Goal: Task Accomplishment & Management: Use online tool/utility

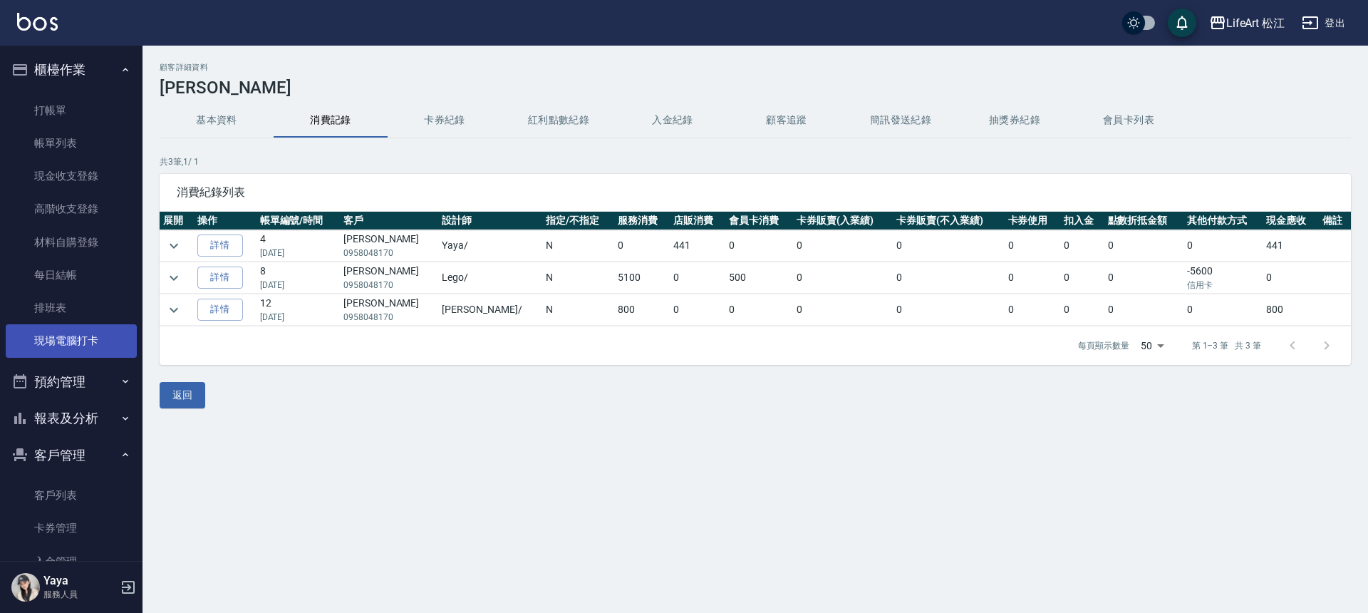
scroll to position [150, 0]
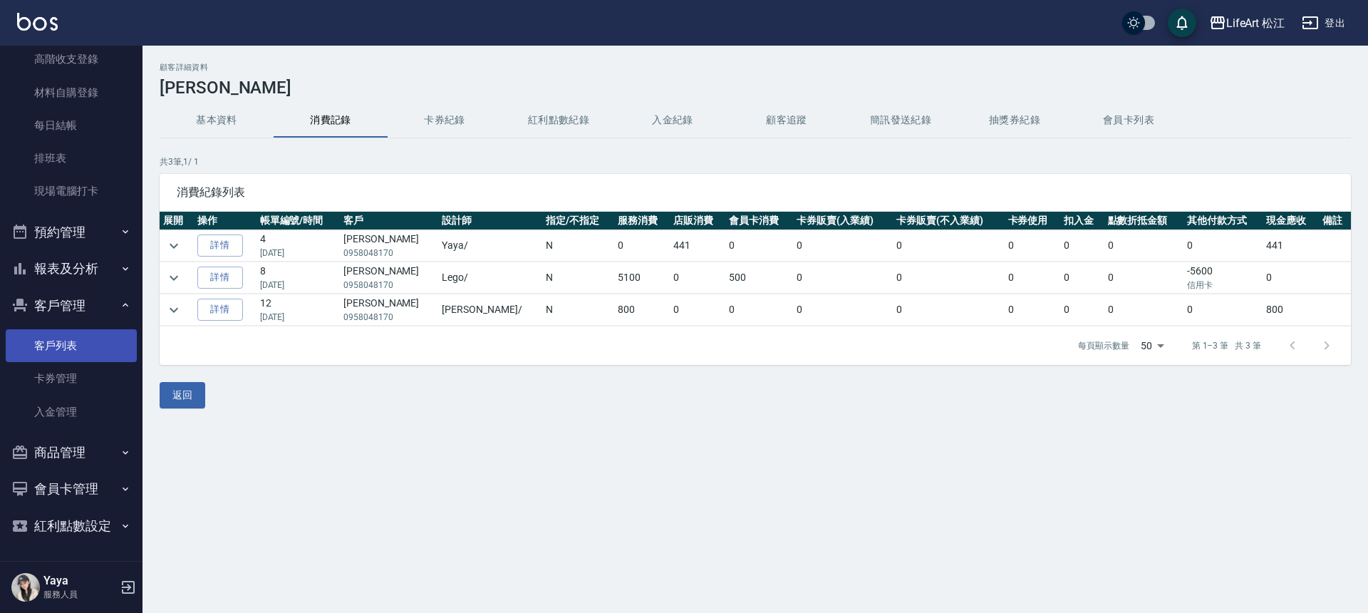
click at [78, 345] on link "客戶列表" at bounding box center [71, 345] width 131 height 33
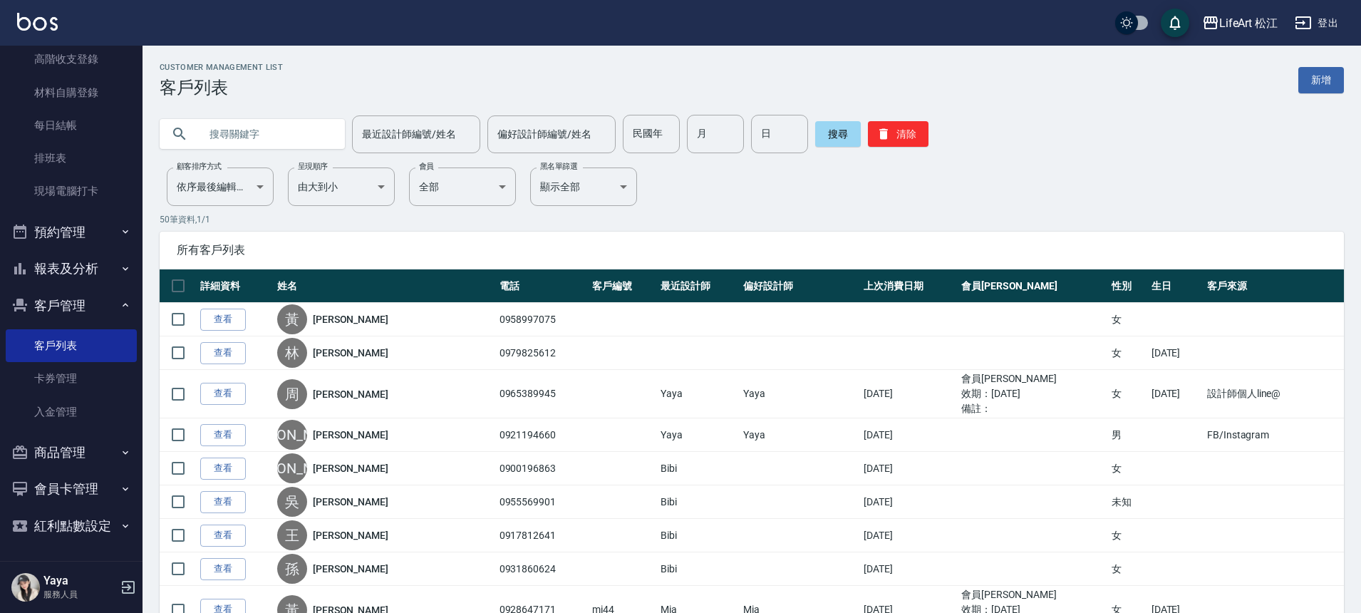
click at [270, 139] on input "text" at bounding box center [267, 134] width 134 height 38
type input "[PERSON_NAME]"
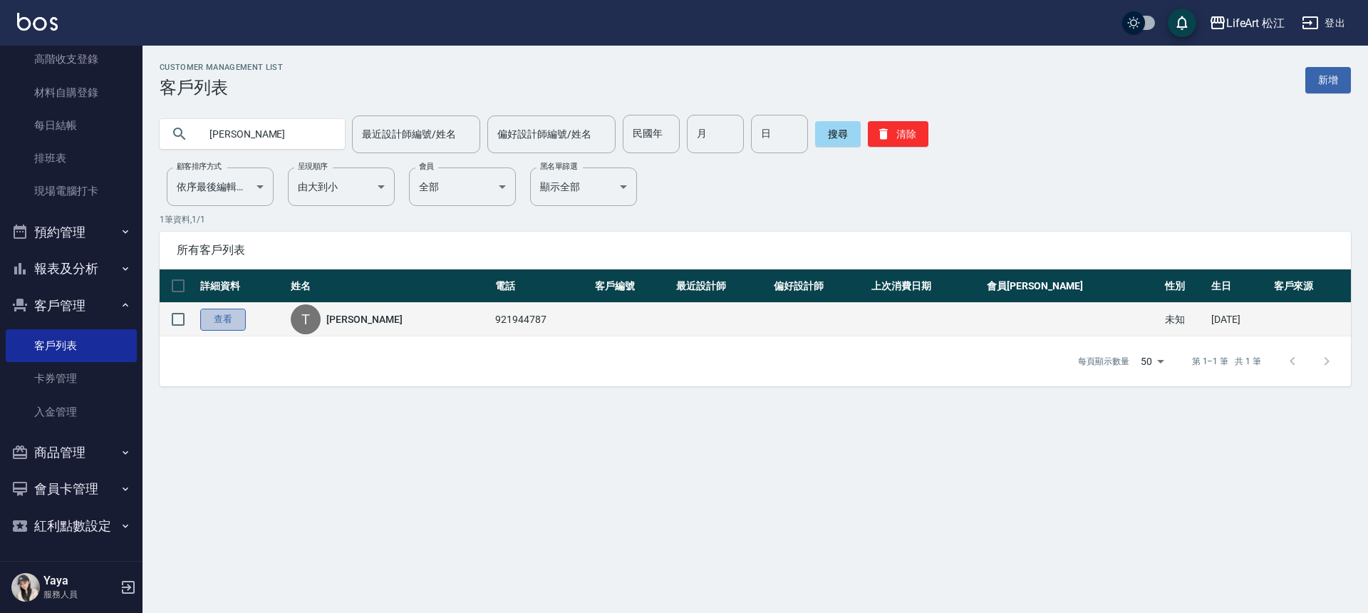
click at [210, 318] on link "查看" at bounding box center [223, 320] width 46 height 22
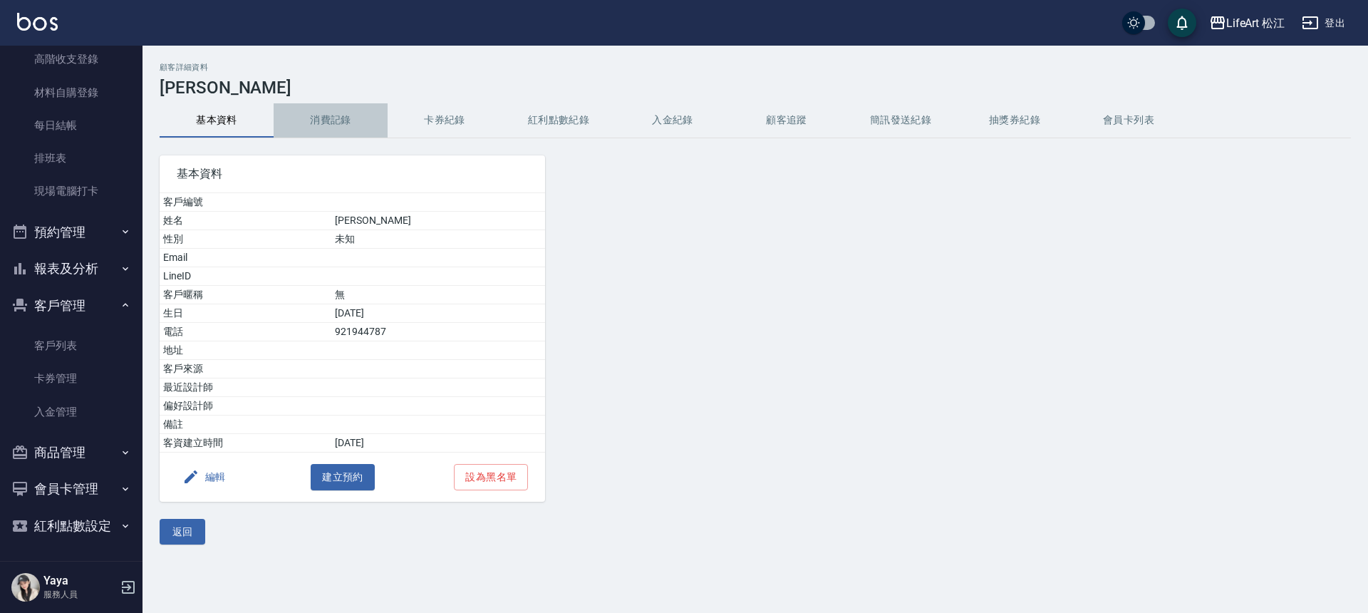
click at [329, 121] on button "消費記錄" at bounding box center [331, 120] width 114 height 34
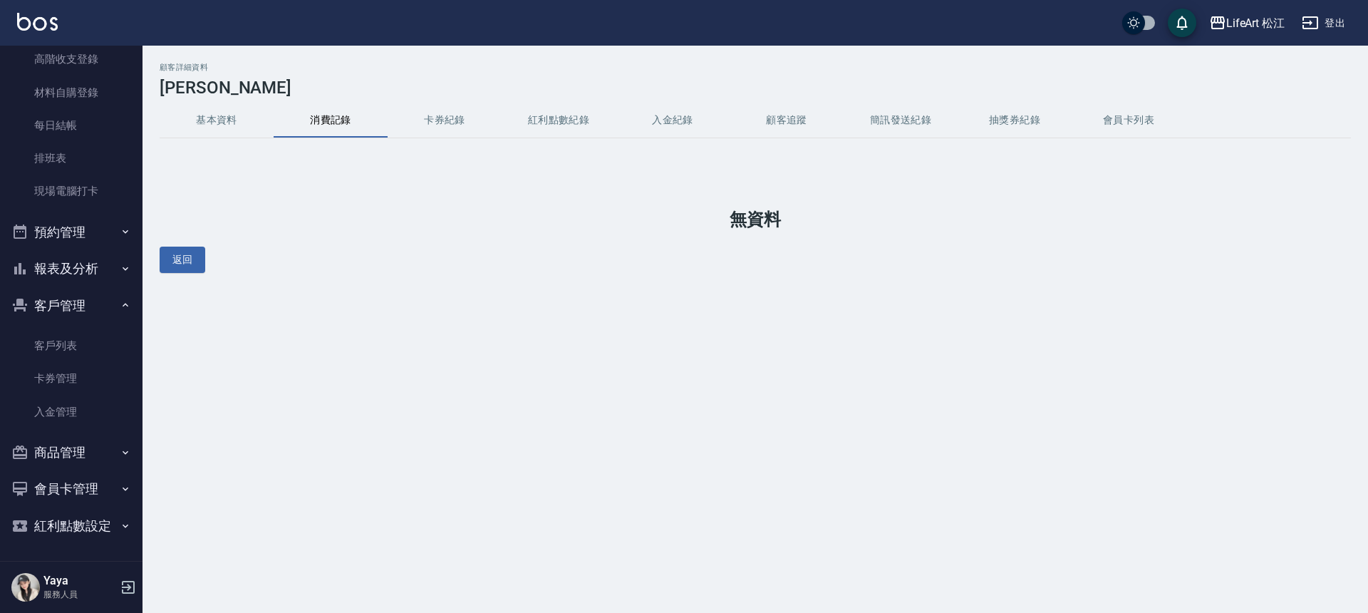
click at [213, 120] on button "基本資料" at bounding box center [217, 120] width 114 height 34
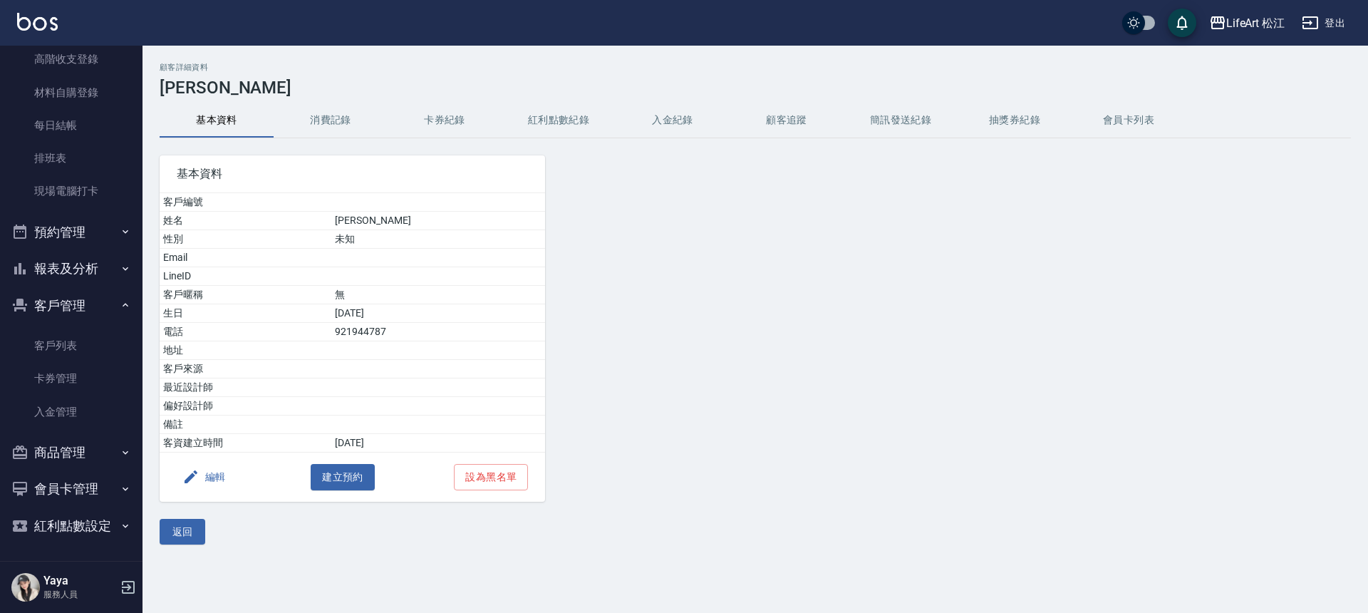
click at [344, 119] on button "消費記錄" at bounding box center [331, 120] width 114 height 34
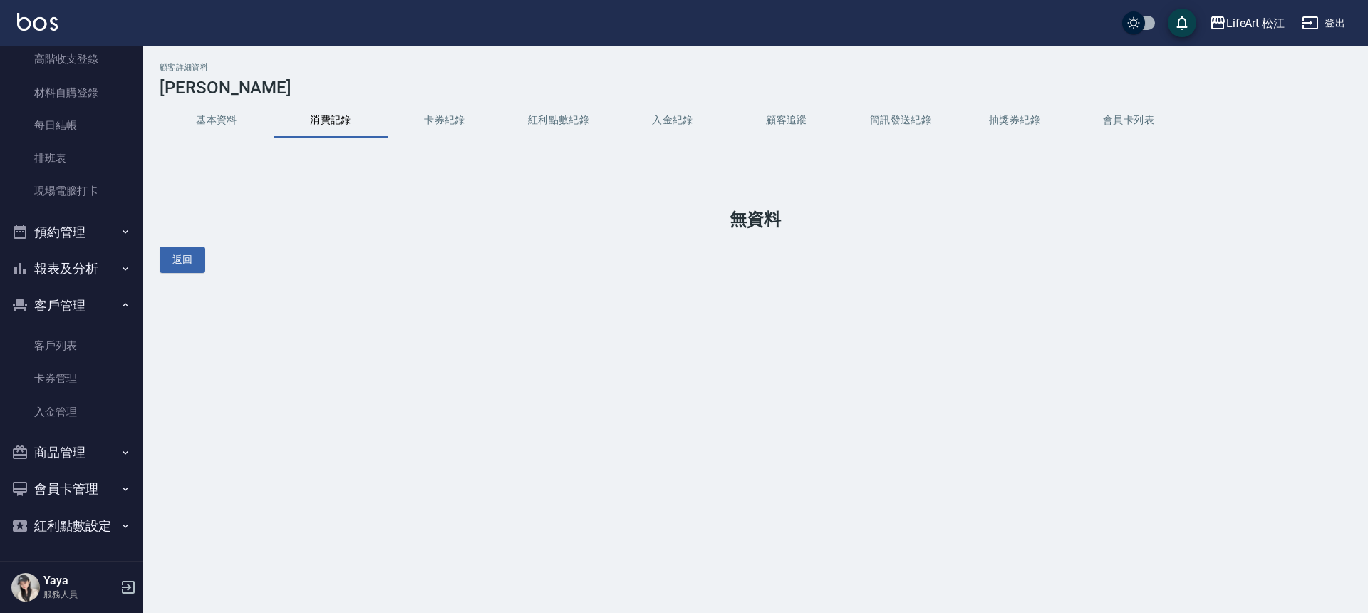
click at [438, 119] on button "卡券紀錄" at bounding box center [445, 120] width 114 height 34
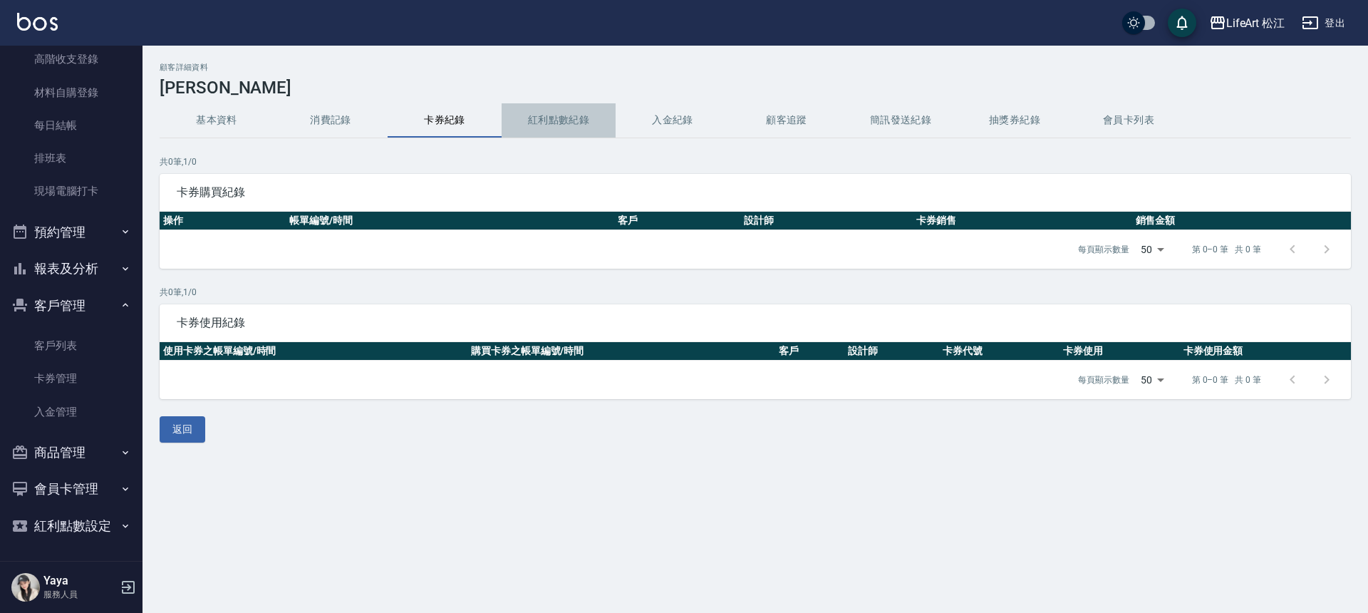
click at [582, 133] on button "紅利點數紀錄" at bounding box center [559, 120] width 114 height 34
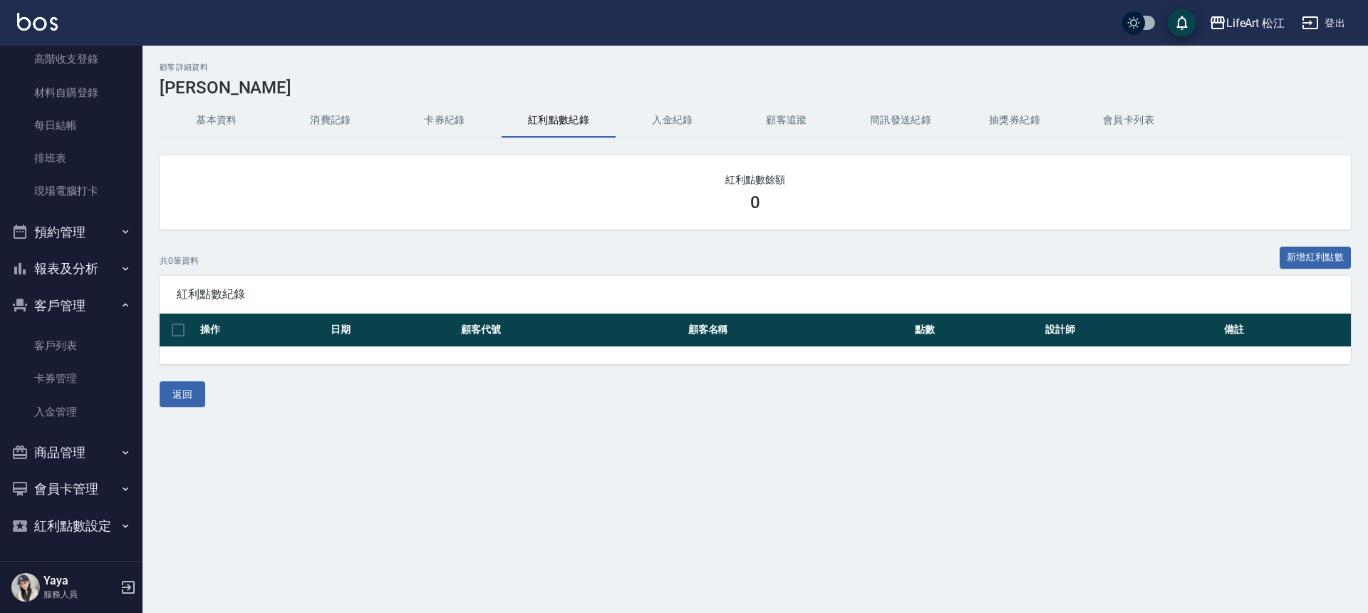
click at [465, 130] on button "卡券紀錄" at bounding box center [445, 120] width 114 height 34
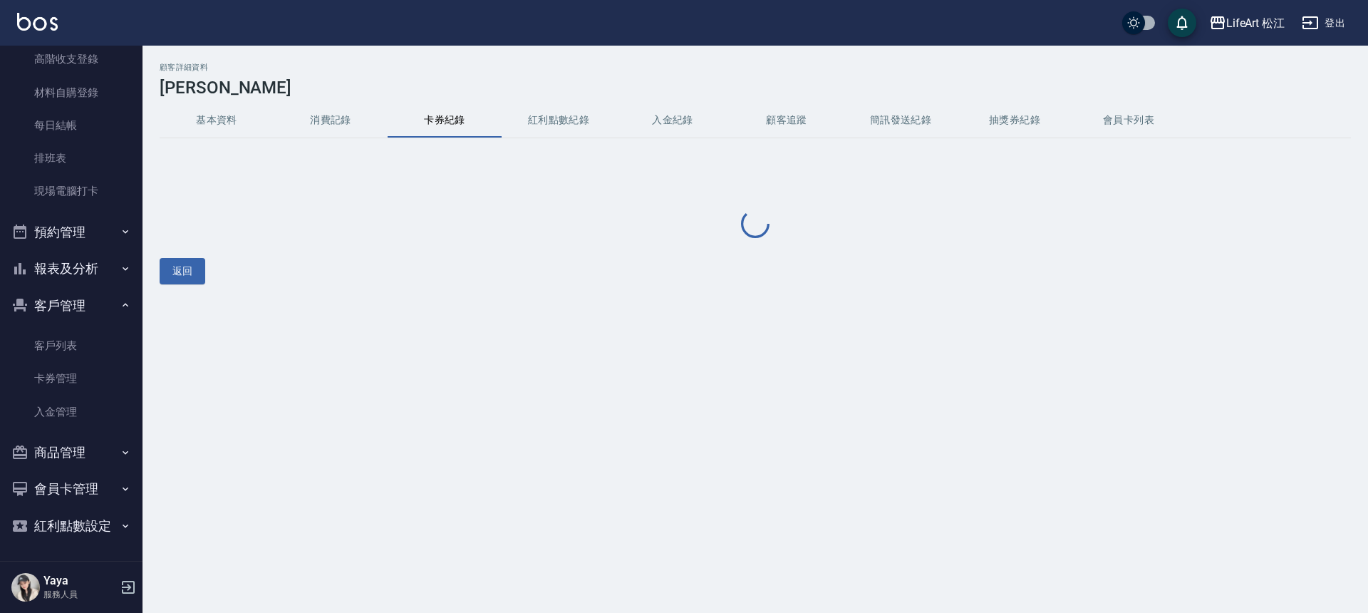
click at [759, 119] on button "顧客追蹤" at bounding box center [787, 120] width 114 height 34
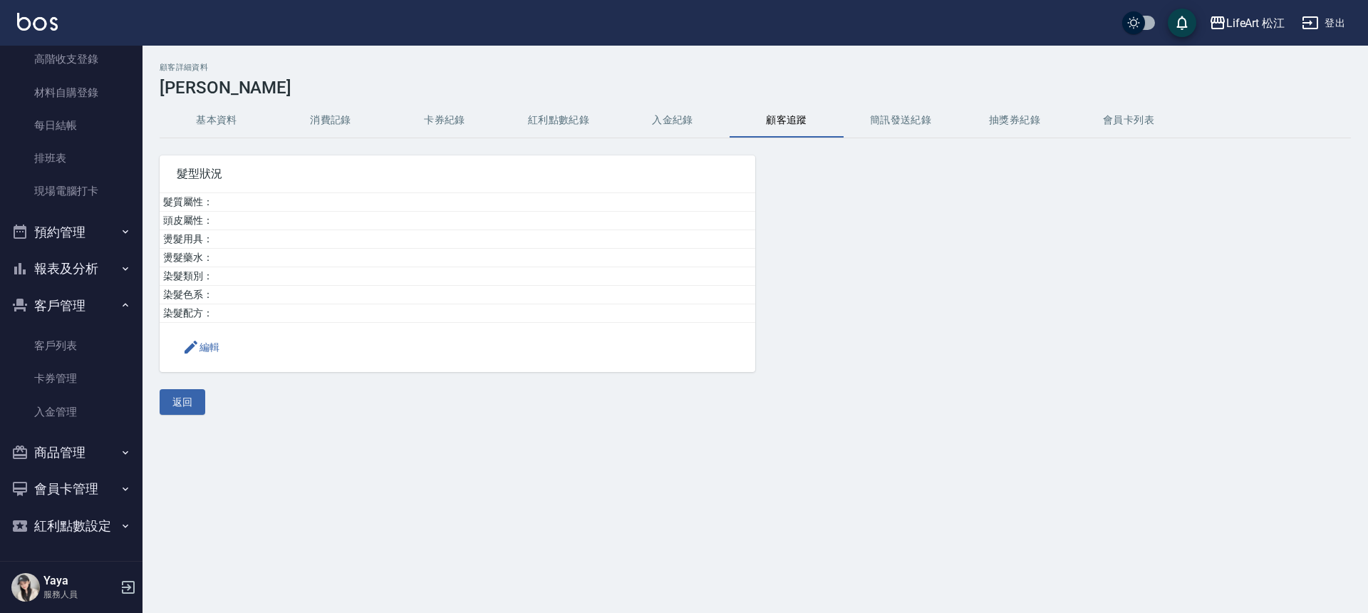
click at [678, 122] on button "入金紀錄" at bounding box center [673, 120] width 114 height 34
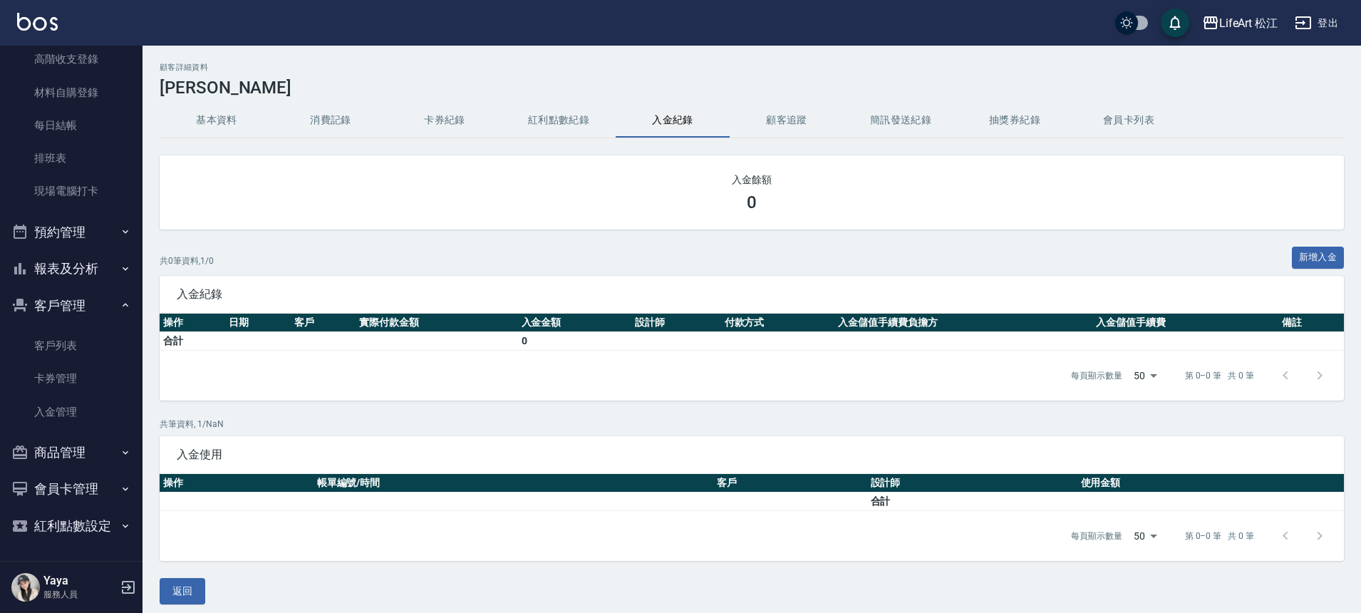
click at [232, 113] on button "基本資料" at bounding box center [217, 120] width 114 height 34
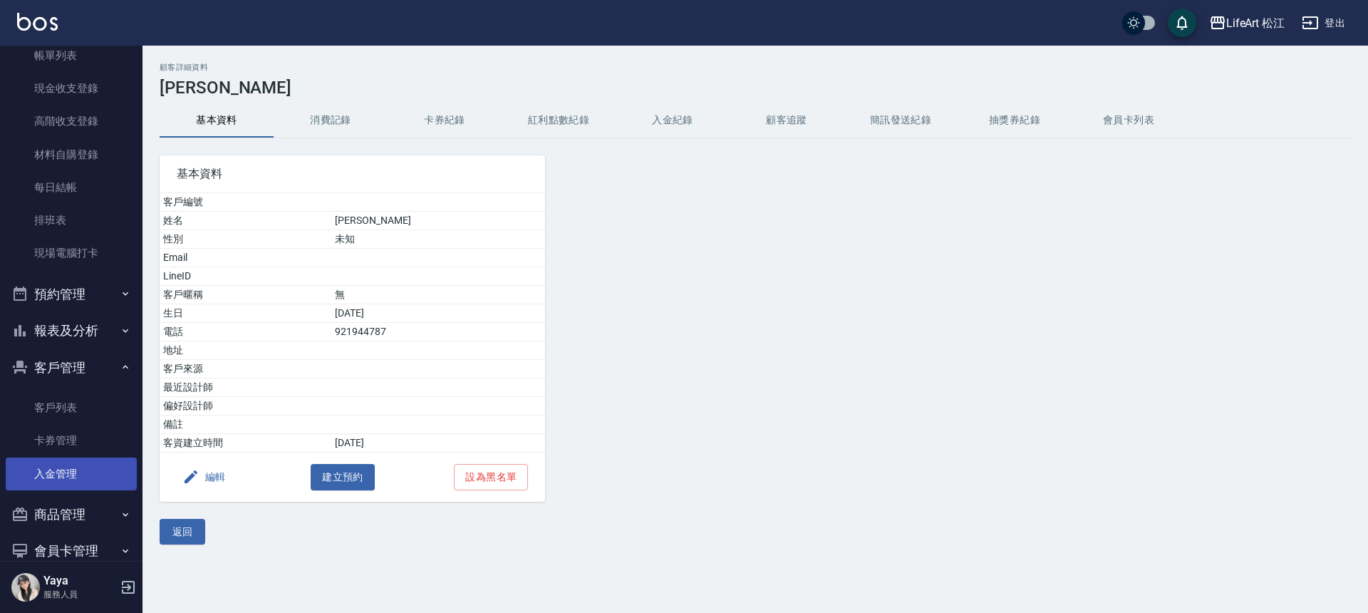
scroll to position [150, 0]
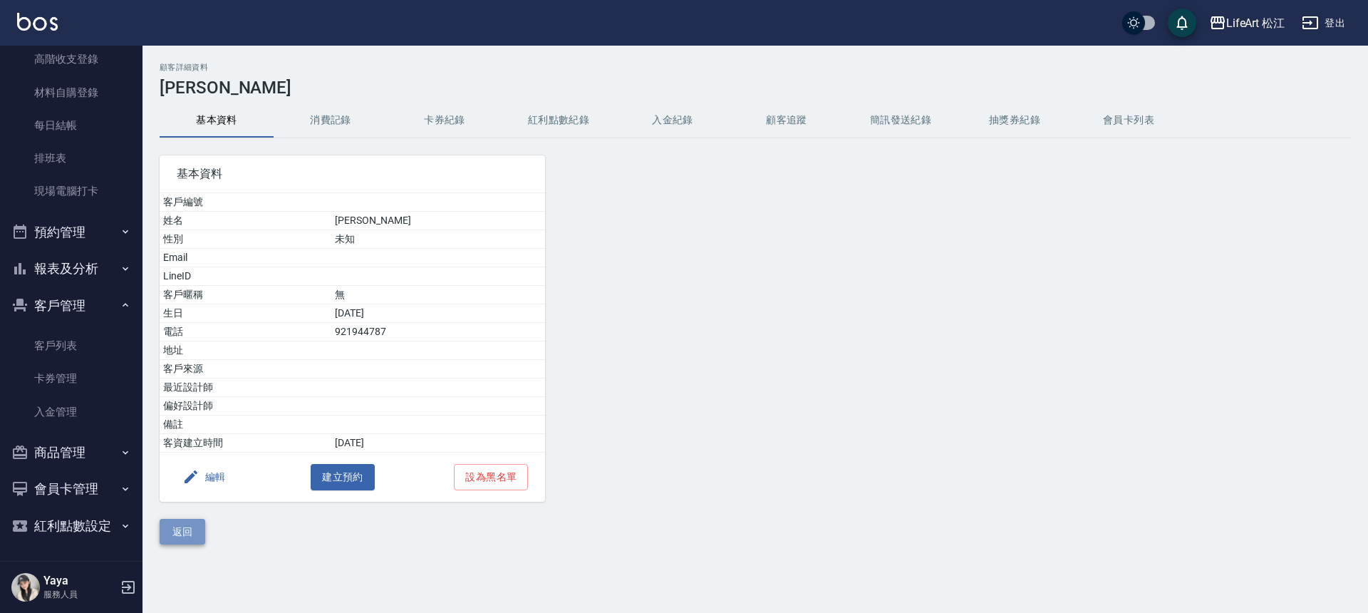
click at [174, 528] on button "返回" at bounding box center [183, 532] width 46 height 26
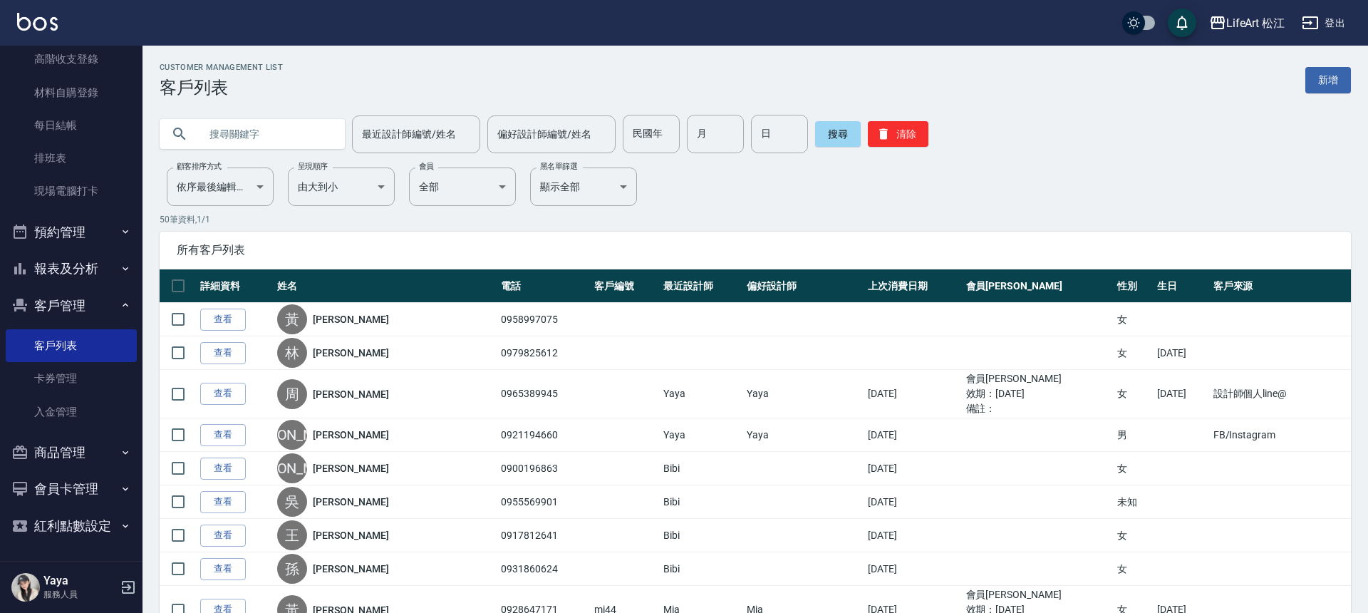
click at [277, 133] on input "text" at bounding box center [267, 134] width 134 height 38
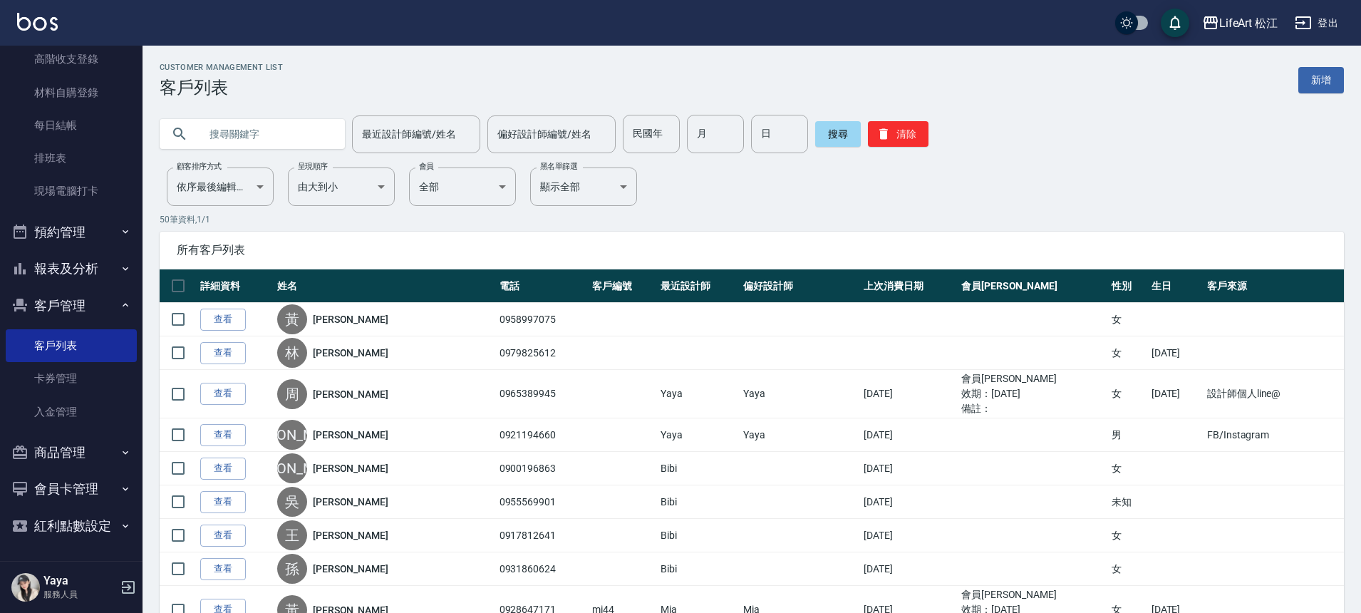
type input "f"
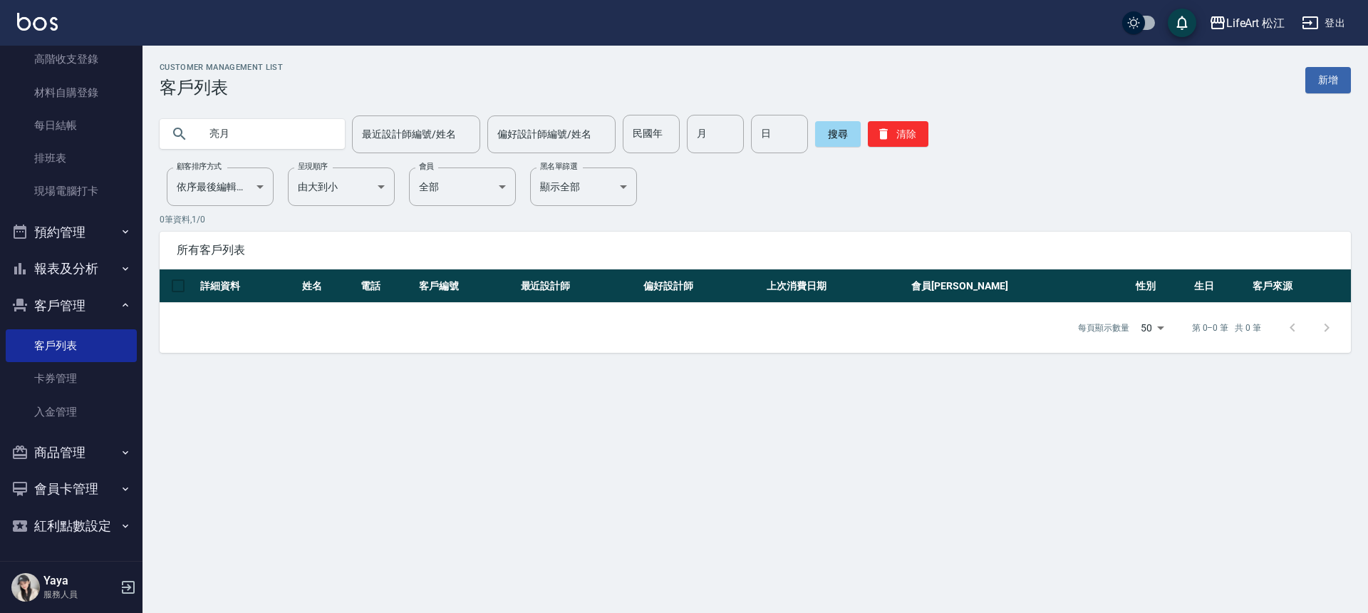
type input "亮"
click at [1236, 24] on div "LifeArt 松江" at bounding box center [1255, 23] width 59 height 18
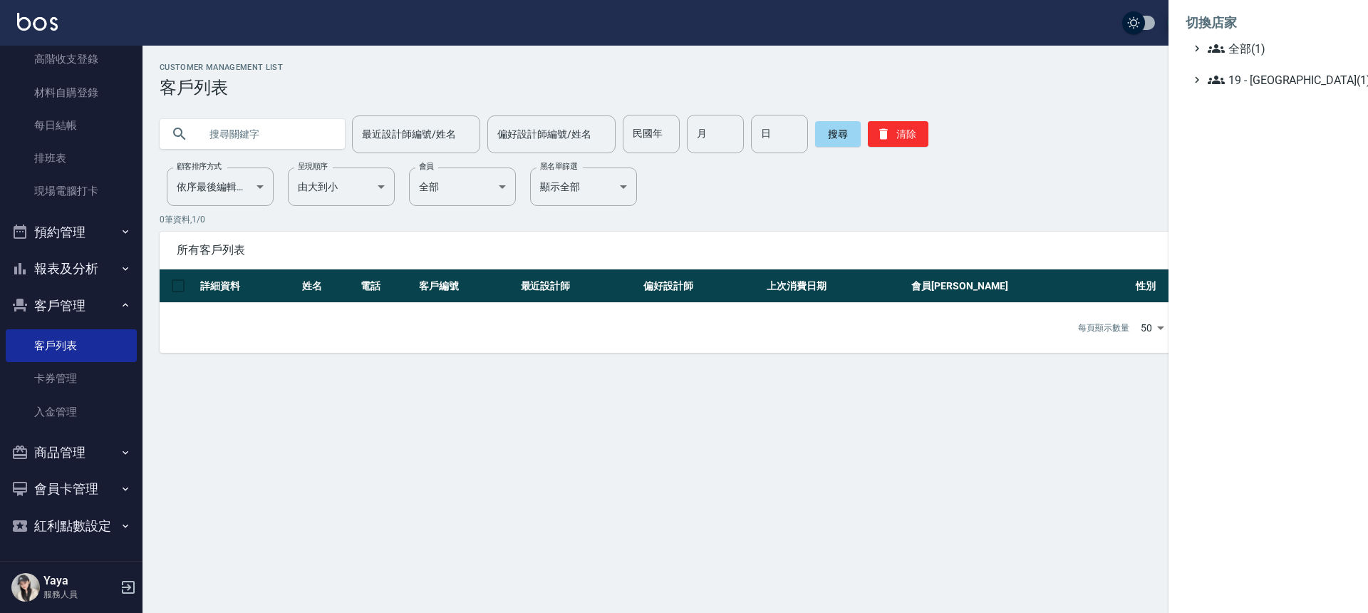
click at [1112, 48] on div at bounding box center [684, 306] width 1368 height 613
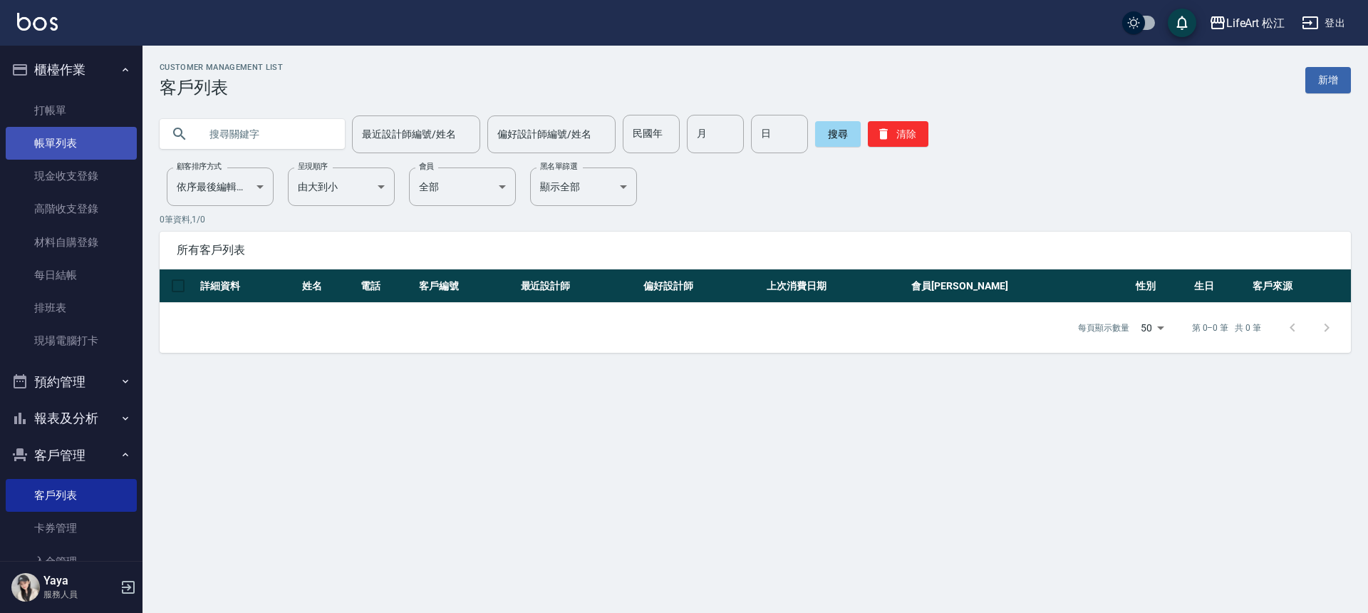
click at [89, 132] on link "帳單列表" at bounding box center [71, 143] width 131 height 33
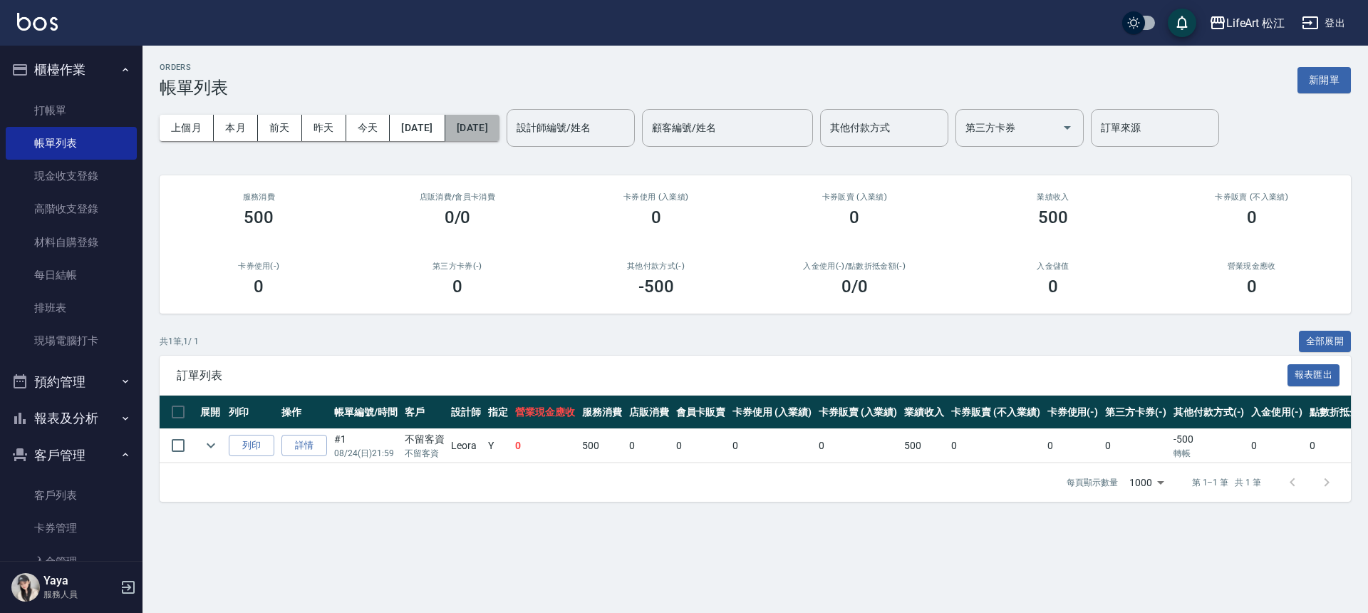
click at [500, 134] on button "[DATE]" at bounding box center [472, 128] width 54 height 26
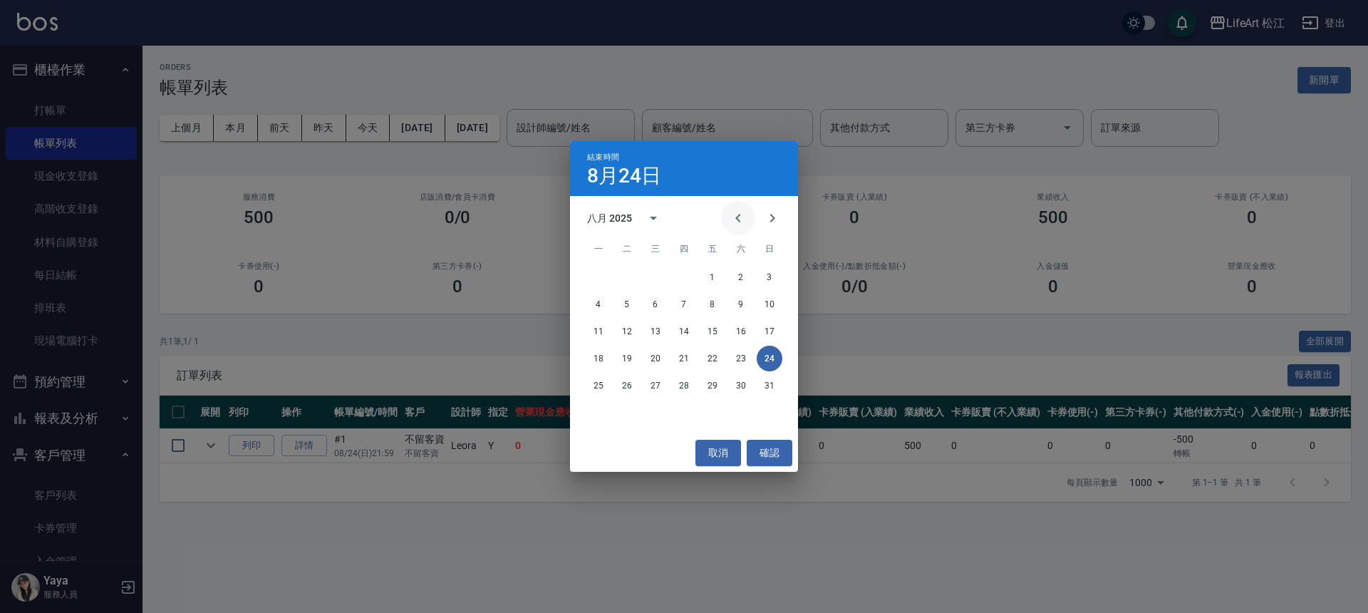
click at [742, 229] on button "Previous month" at bounding box center [738, 218] width 34 height 34
click at [742, 220] on icon "Previous month" at bounding box center [738, 218] width 17 height 17
click at [760, 358] on button "25" at bounding box center [770, 359] width 26 height 26
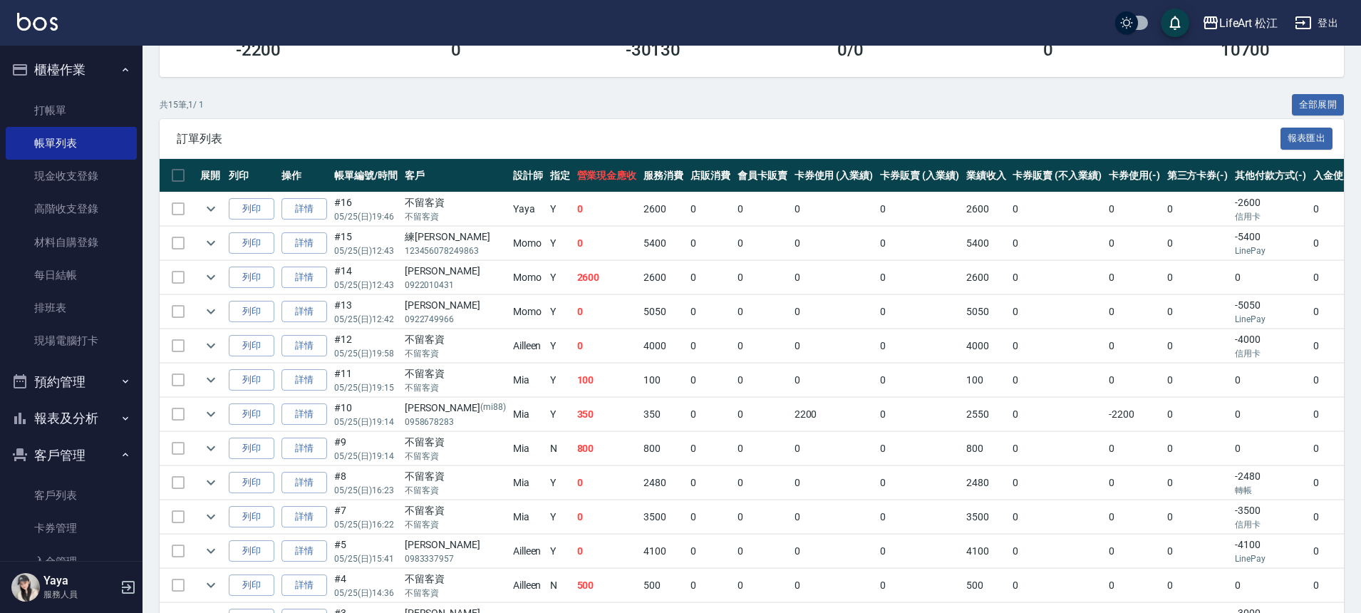
scroll to position [239, 0]
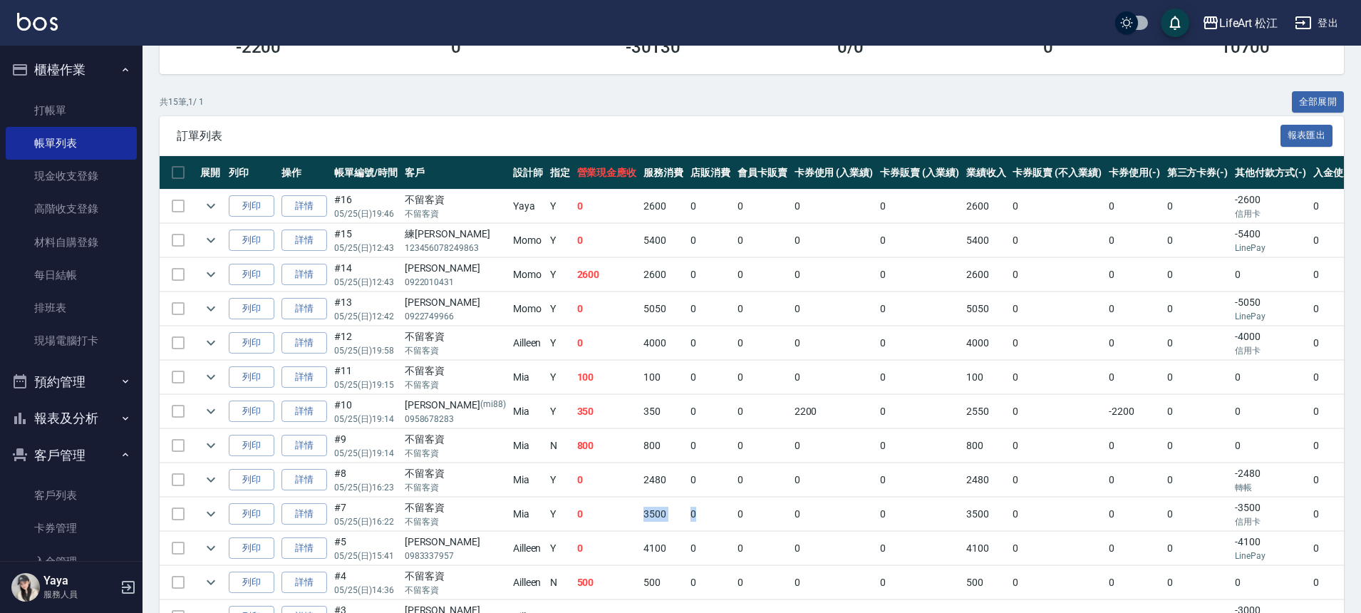
drag, startPoint x: 593, startPoint y: 515, endPoint x: 680, endPoint y: 516, distance: 87.0
click at [680, 516] on tr "列印 詳情 #7 05/25 (日) 16:22 不留客資 不留客資 Mia Y 0 3500 0 0 0 0 3500 0 0 0 -3500 信用卡 0 …" at bounding box center [857, 513] width 1394 height 33
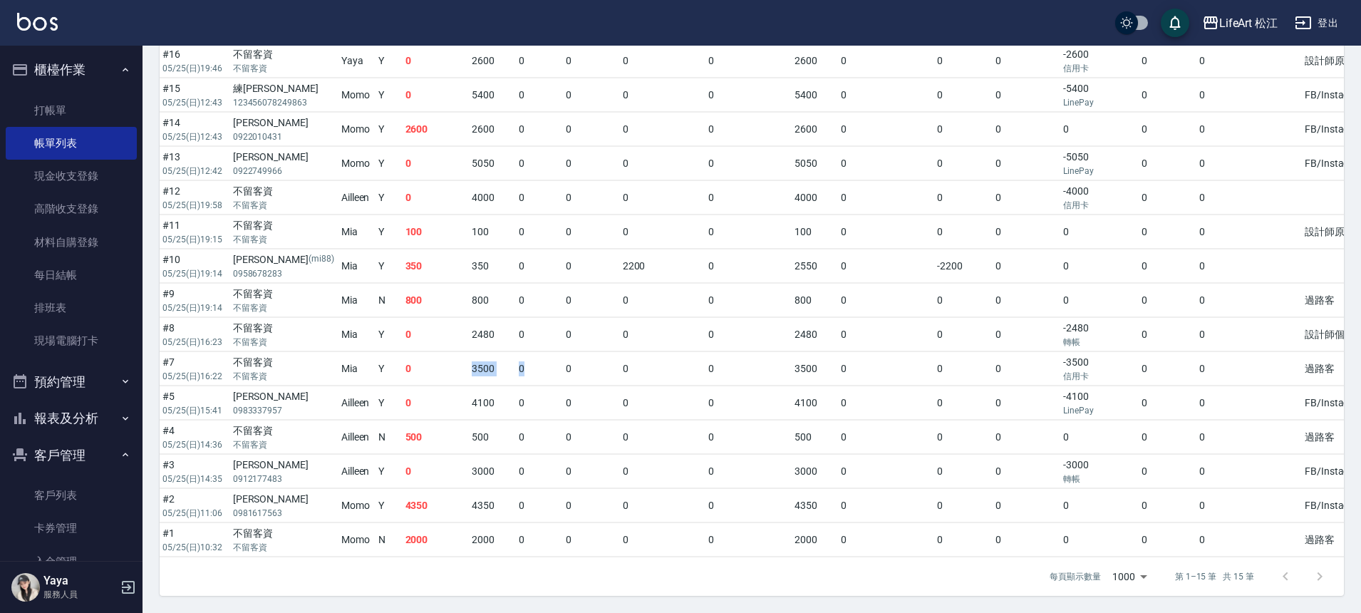
scroll to position [0, 181]
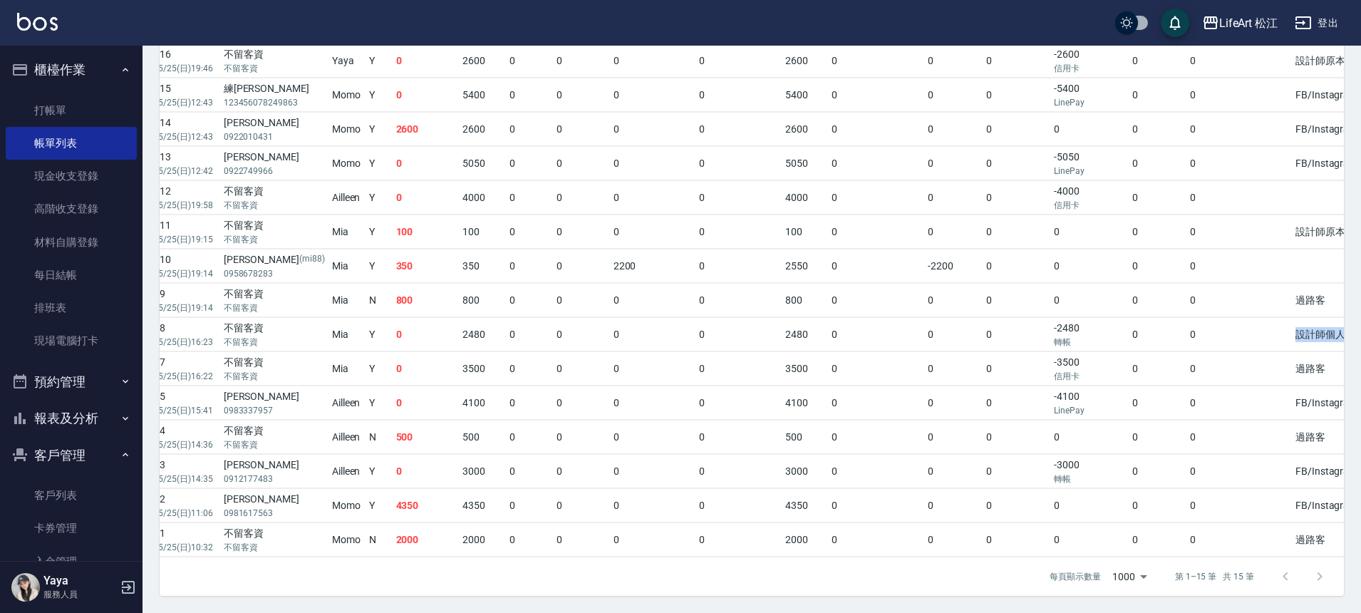
drag, startPoint x: 1236, startPoint y: 319, endPoint x: 1272, endPoint y: 339, distance: 40.5
click at [1272, 339] on tr "列印 詳情 #8 05/25 (日) 16:23 不留客資 不留客資 Mia Y 0 2480 0 0 0 0 2480 0 0 0 -2480 轉帳 0 0…" at bounding box center [676, 334] width 1394 height 33
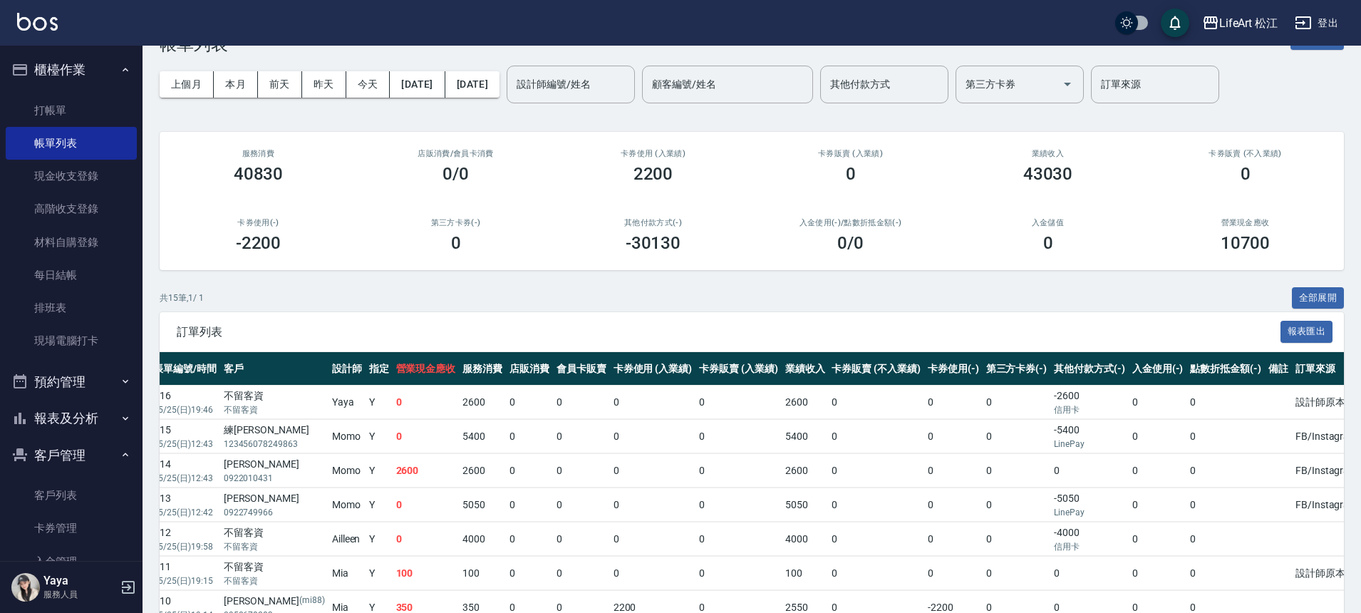
scroll to position [0, 0]
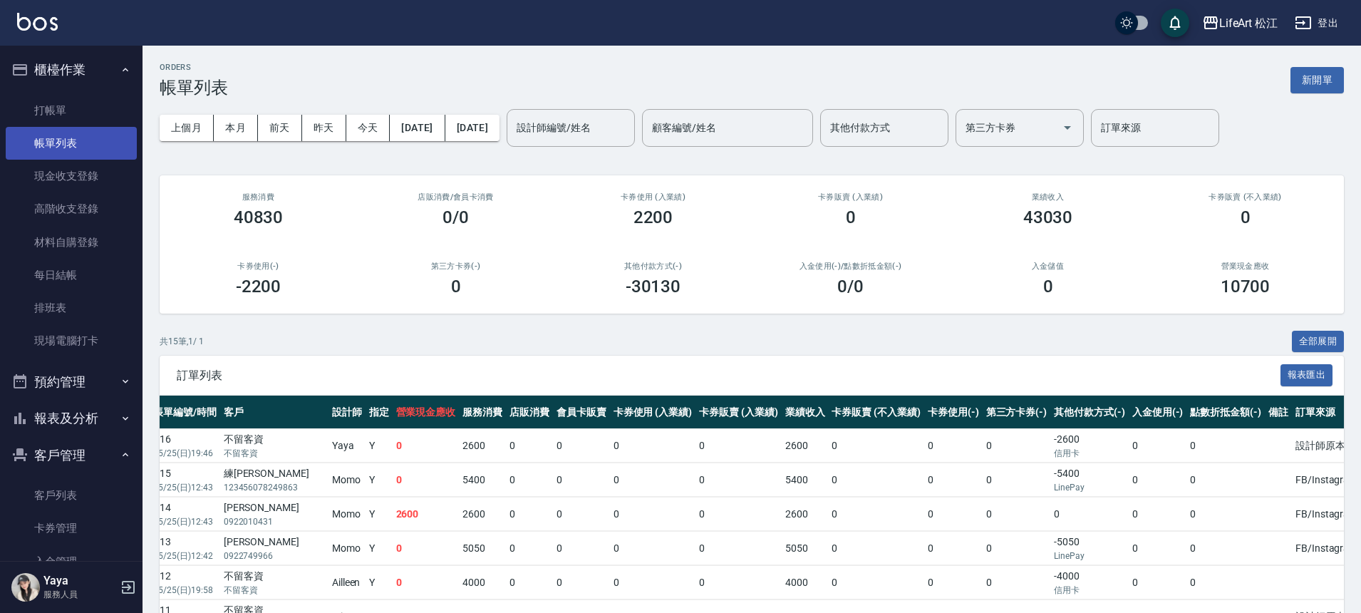
click at [71, 146] on link "帳單列表" at bounding box center [71, 143] width 131 height 33
